Goal: Task Accomplishment & Management: Use online tool/utility

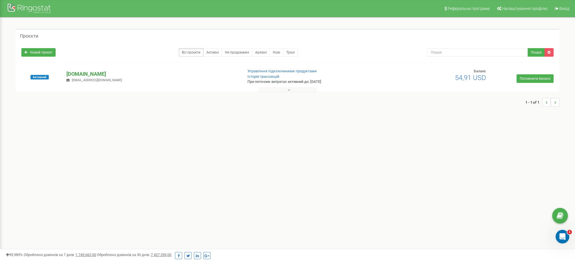
click at [102, 71] on p "[DOMAIN_NAME]" at bounding box center [152, 73] width 172 height 7
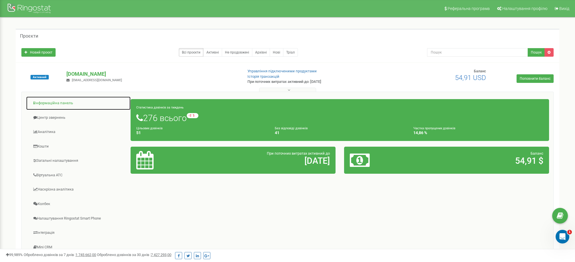
click at [53, 101] on link "Інформаційна панель" at bounding box center [78, 103] width 105 height 14
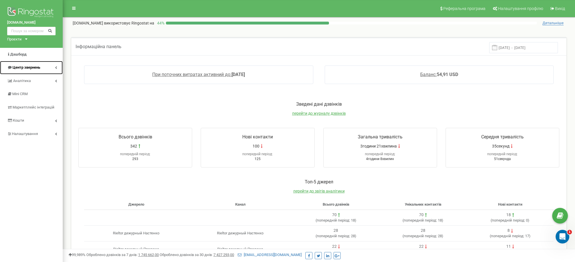
click at [50, 67] on link "Центр звернень" at bounding box center [31, 67] width 63 height 13
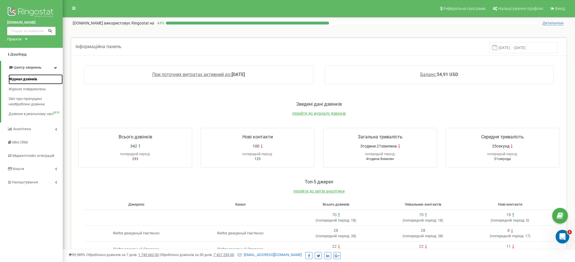
click at [31, 78] on span "Журнал дзвінків" at bounding box center [23, 79] width 29 height 5
